Goal: Task Accomplishment & Management: Use online tool/utility

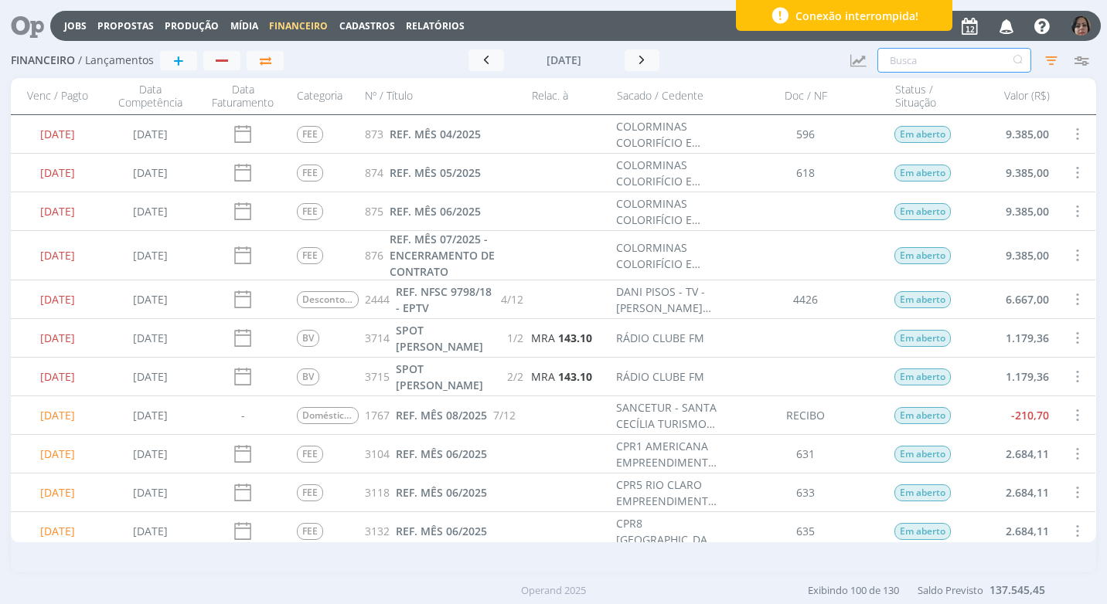
click at [881, 60] on input "text" at bounding box center [954, 60] width 154 height 25
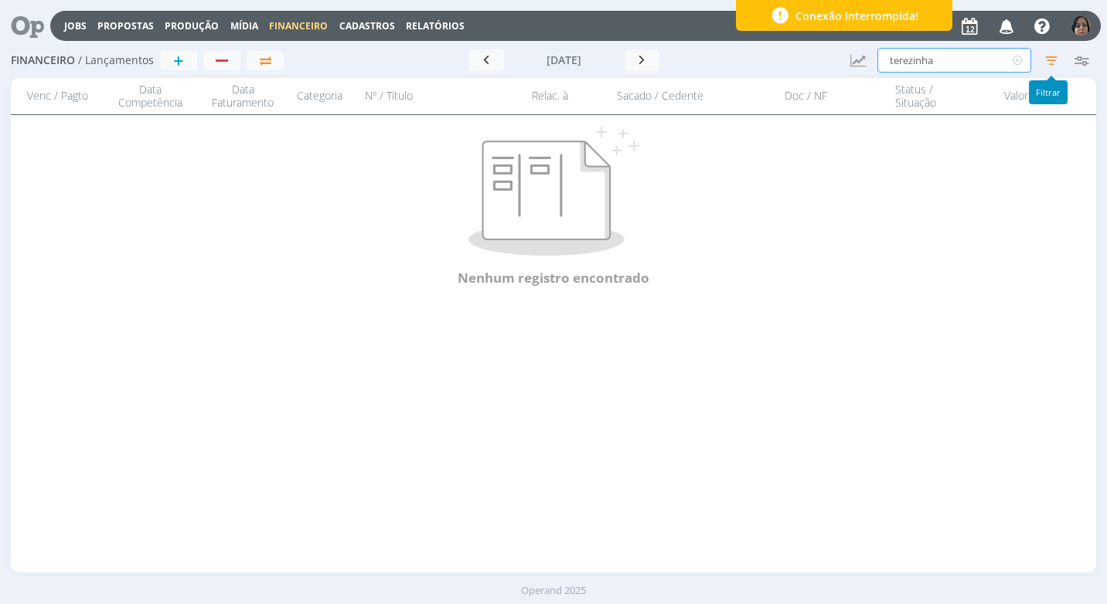
type input "terezinha"
click at [1046, 60] on icon "button" at bounding box center [1051, 60] width 28 height 28
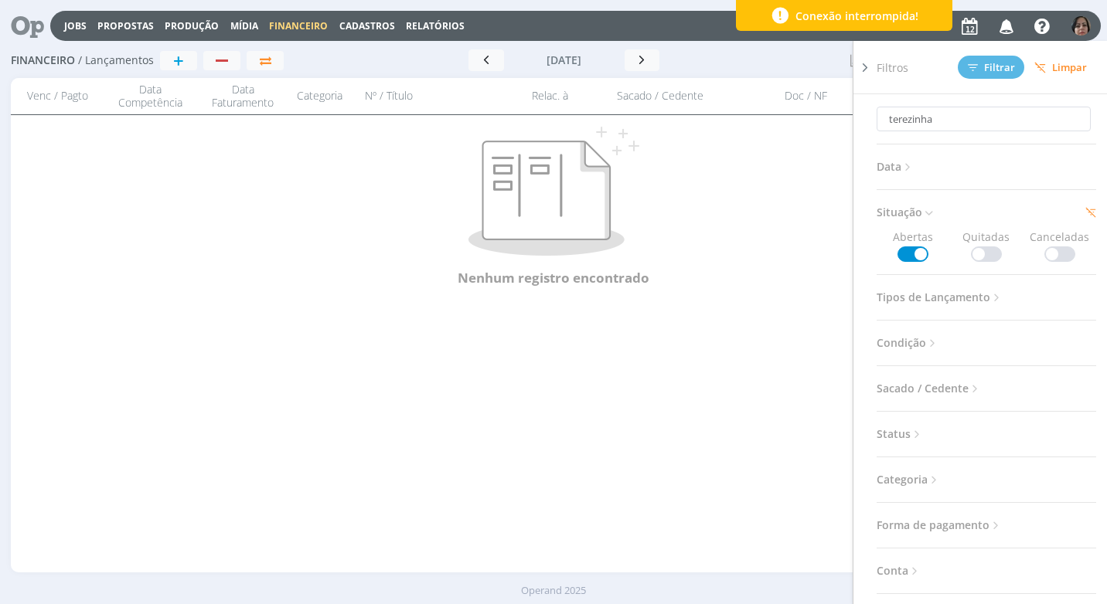
click at [973, 255] on span at bounding box center [986, 254] width 31 height 15
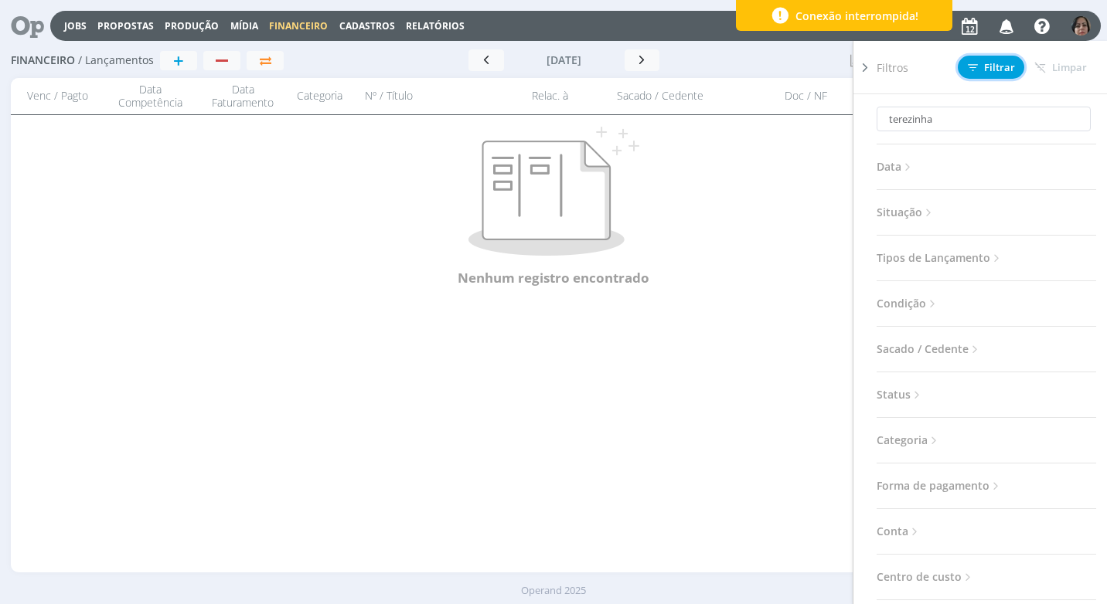
click at [1013, 67] on span "Filtrar" at bounding box center [991, 68] width 47 height 10
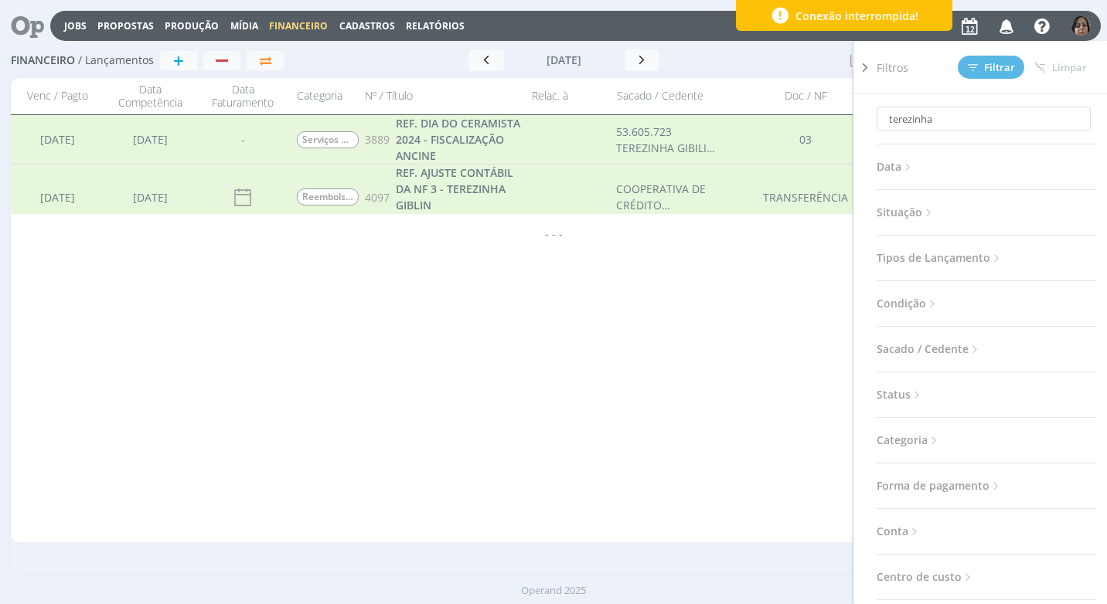
click at [862, 64] on icon at bounding box center [864, 68] width 15 height 16
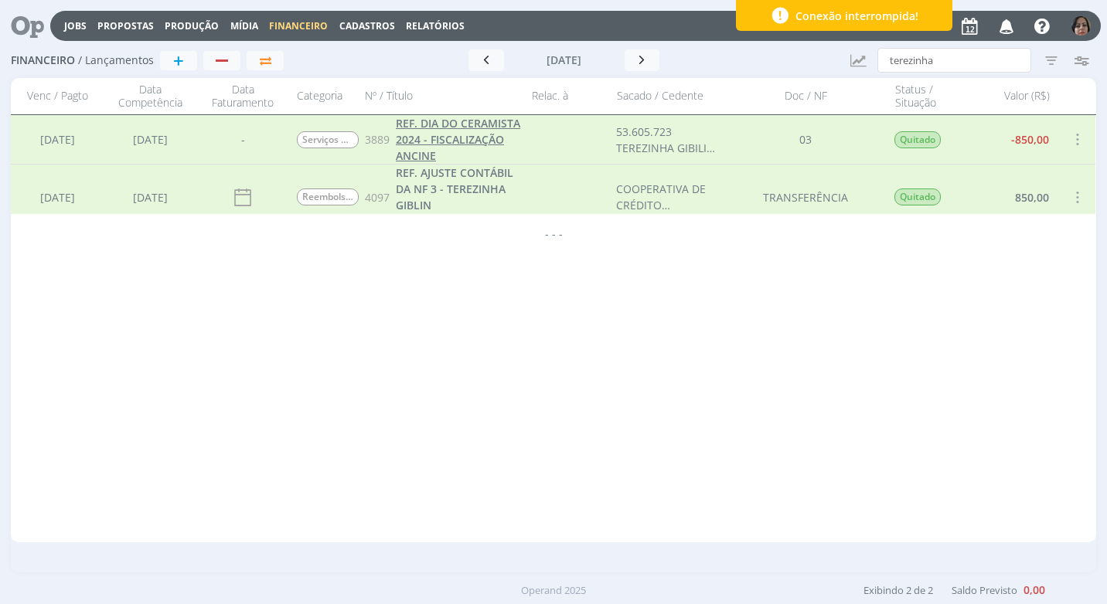
click at [457, 134] on span "REF. DIA DO CERAMISTA 2024 - FISCALIZAÇÃO ANCINE" at bounding box center [458, 139] width 124 height 47
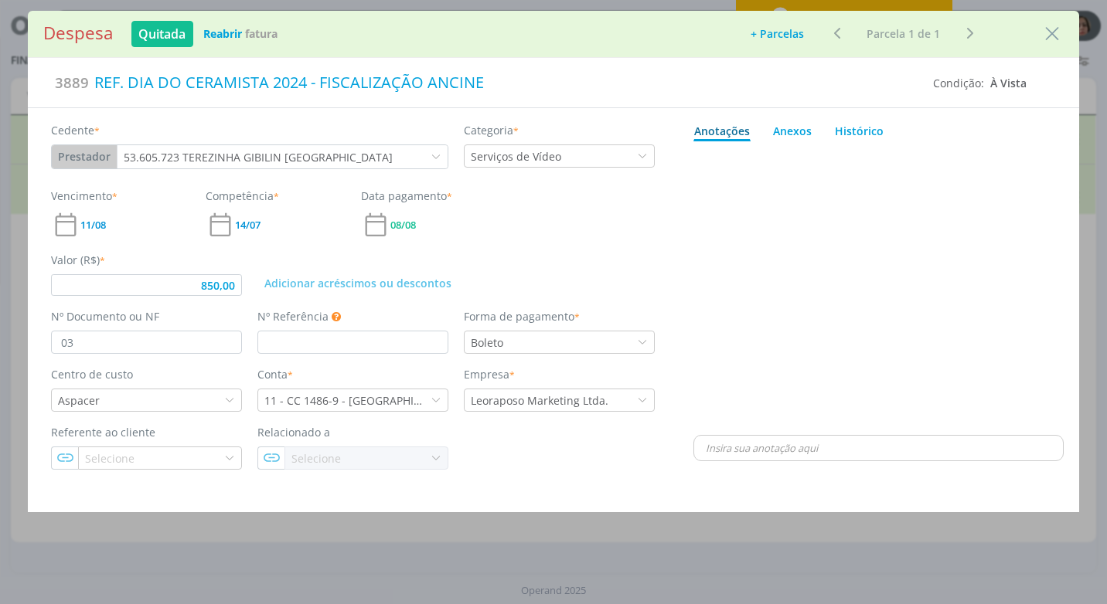
type input "850,00"
click at [1047, 36] on icon "Close" at bounding box center [1051, 33] width 23 height 23
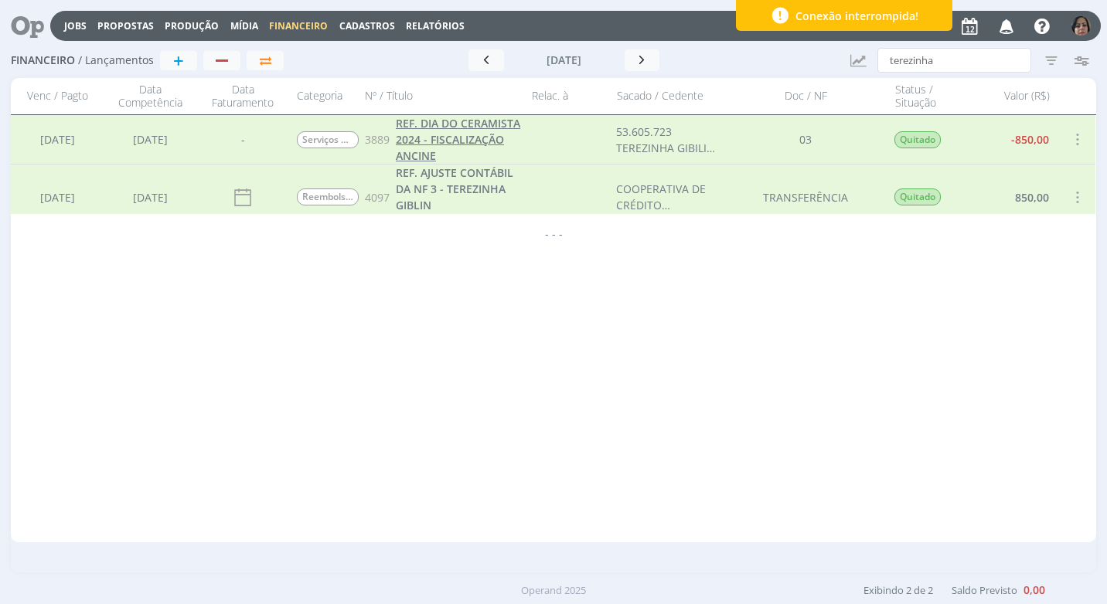
click at [479, 142] on span "REF. DIA DO CERAMISTA 2024 - FISCALIZAÇÃO ANCINE" at bounding box center [458, 139] width 124 height 47
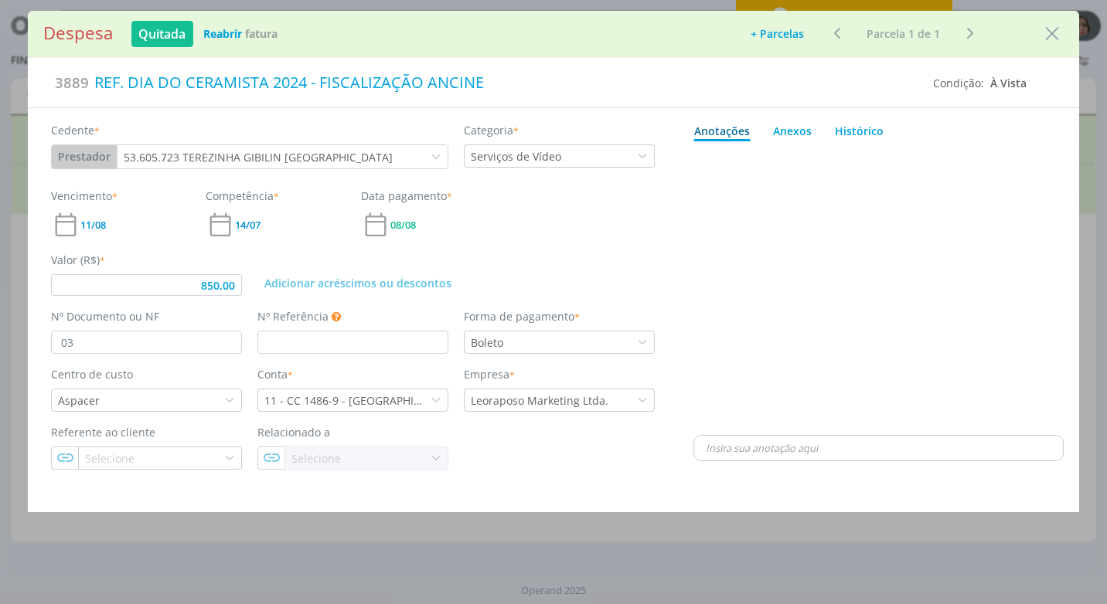
type input "850,00"
click at [1057, 36] on icon "Close" at bounding box center [1051, 33] width 23 height 23
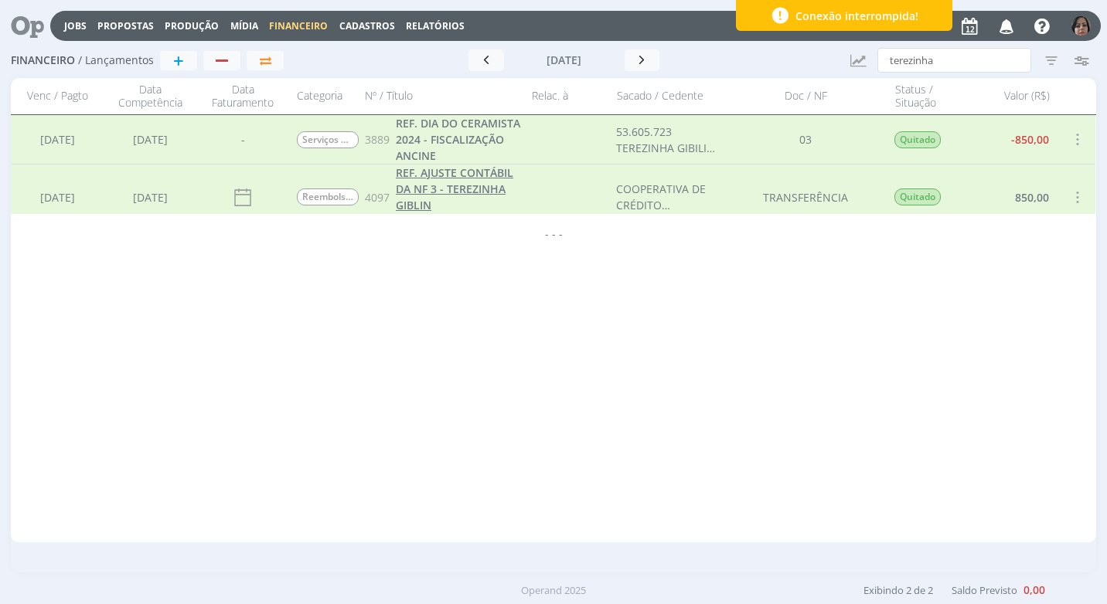
click at [447, 198] on span "REF. AJUSTE CONTÁBIL DA NF 3 - TEREZINHA GIBLIN [GEOGRAPHIC_DATA]" at bounding box center [454, 196] width 117 height 63
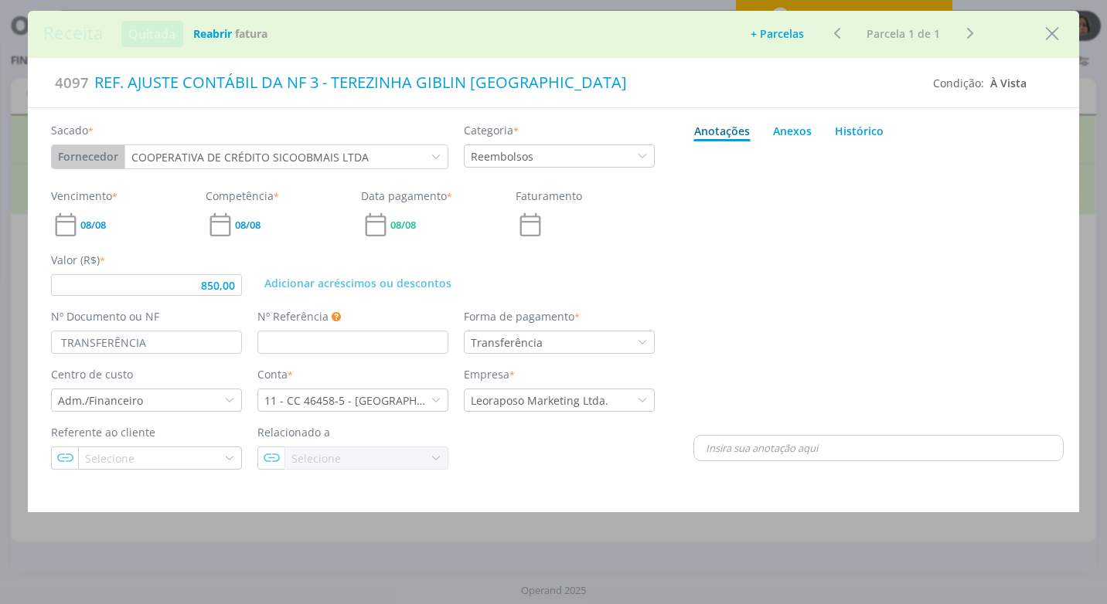
type input "850,00"
click at [1044, 36] on icon "Close" at bounding box center [1051, 33] width 23 height 23
